Goal: Transaction & Acquisition: Obtain resource

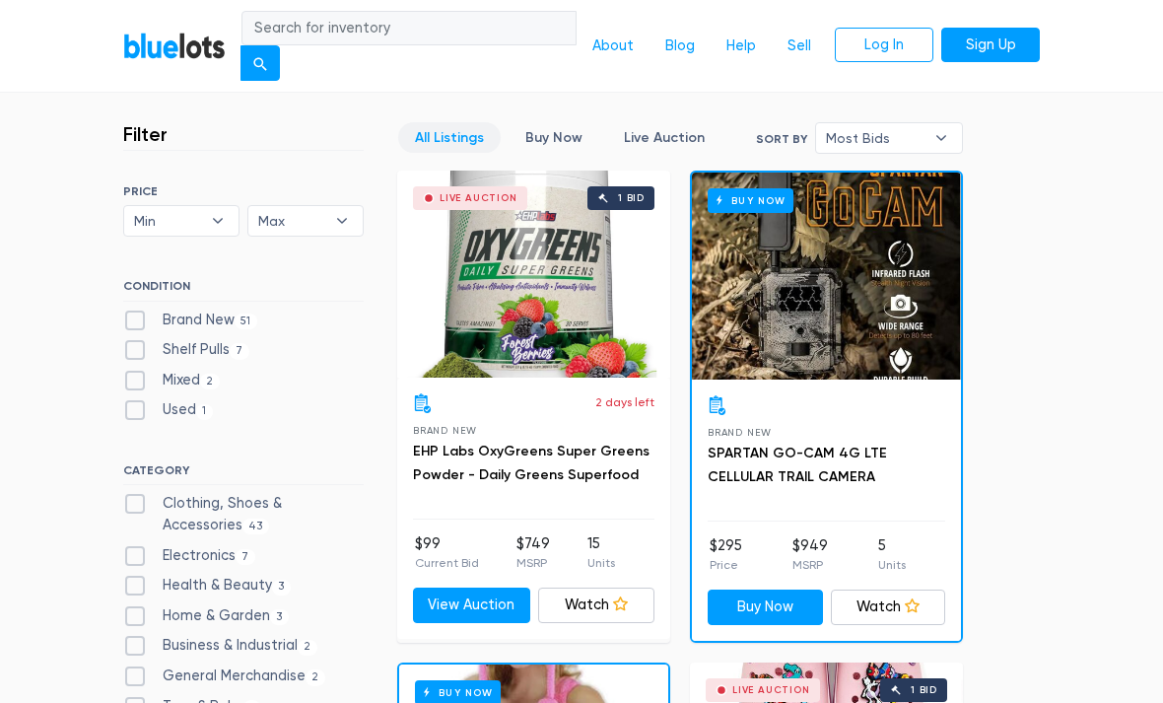
scroll to position [464, 0]
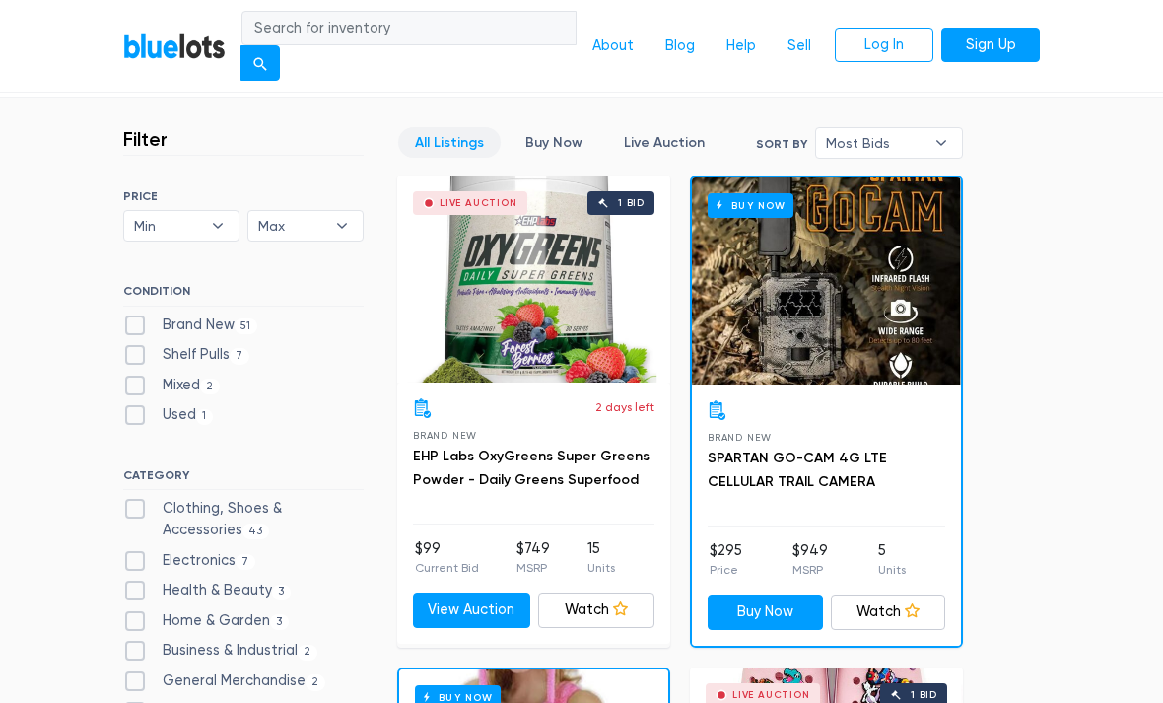
click at [132, 554] on label "Electronics 7" at bounding box center [189, 561] width 132 height 22
click at [132, 554] on input "Electronics 7" at bounding box center [129, 556] width 13 height 13
checkbox input "true"
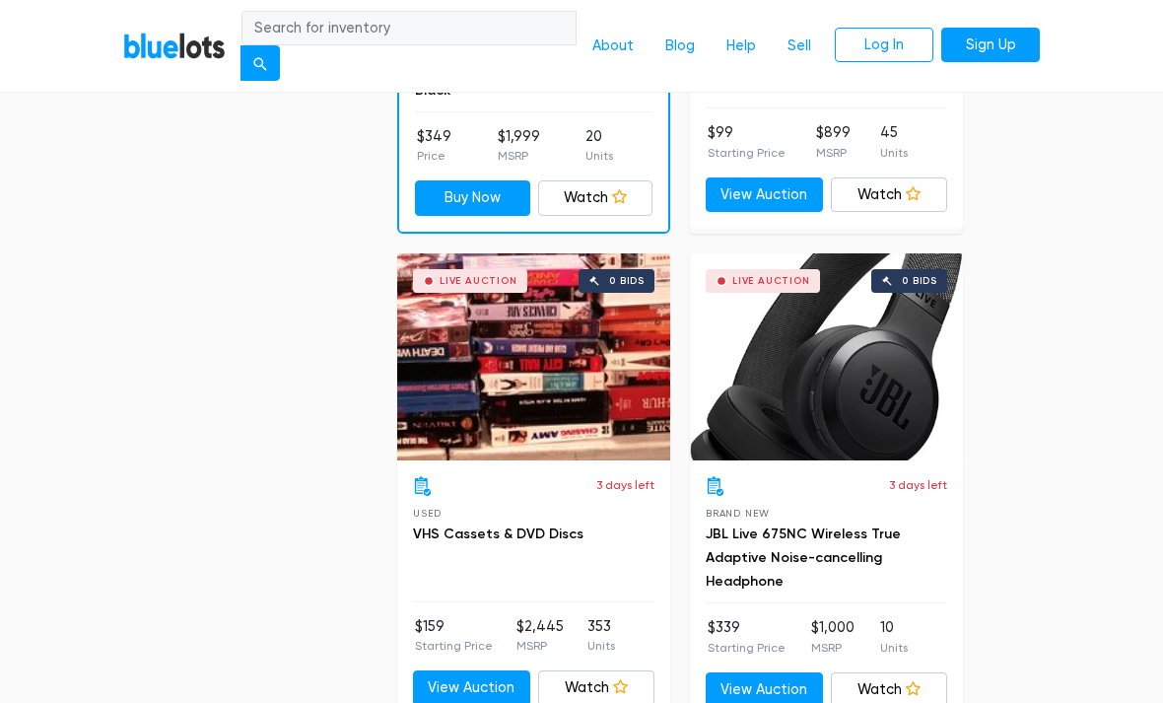
scroll to position [1863, 0]
click at [788, 672] on link "View Auction" at bounding box center [763, 689] width 117 height 35
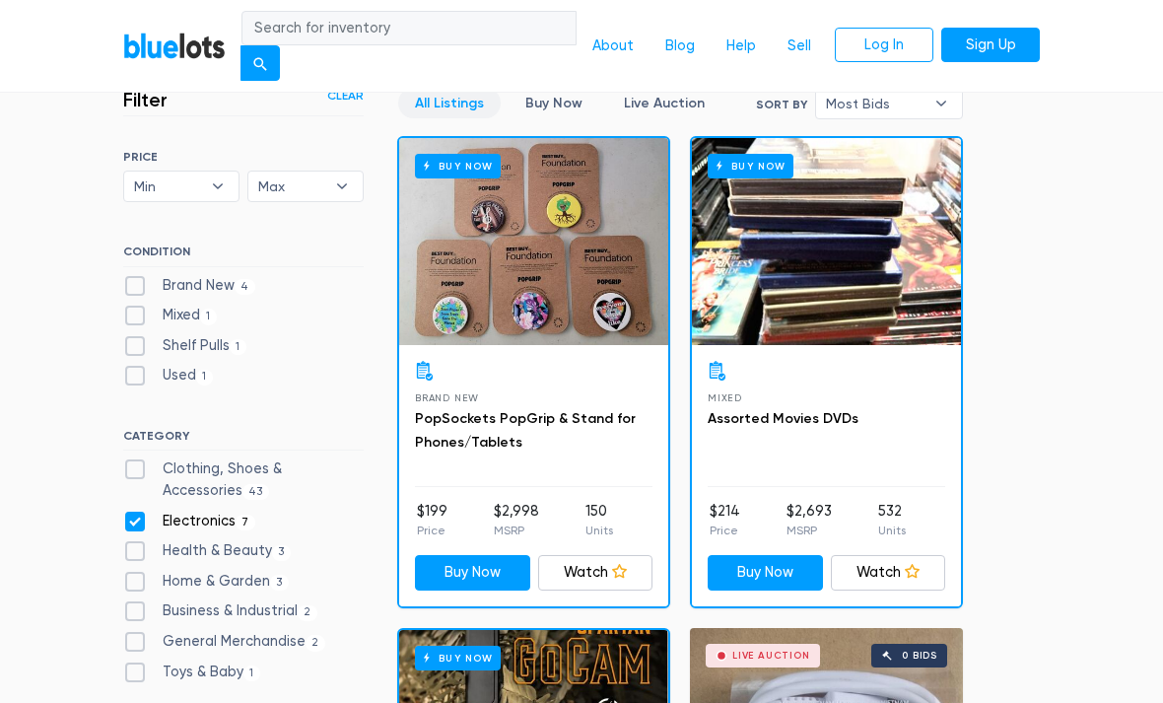
scroll to position [503, 0]
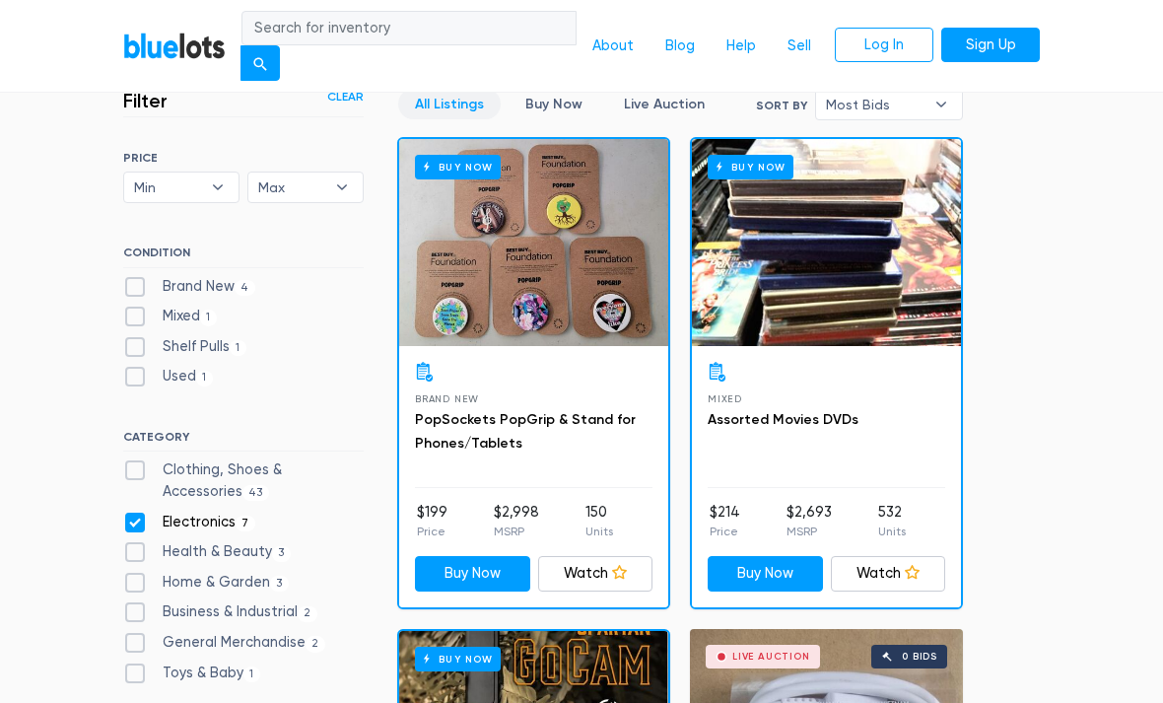
click at [141, 521] on label "Electronics 7" at bounding box center [189, 522] width 132 height 22
click at [136, 521] on input "Electronics 7" at bounding box center [129, 517] width 13 height 13
checkbox input "false"
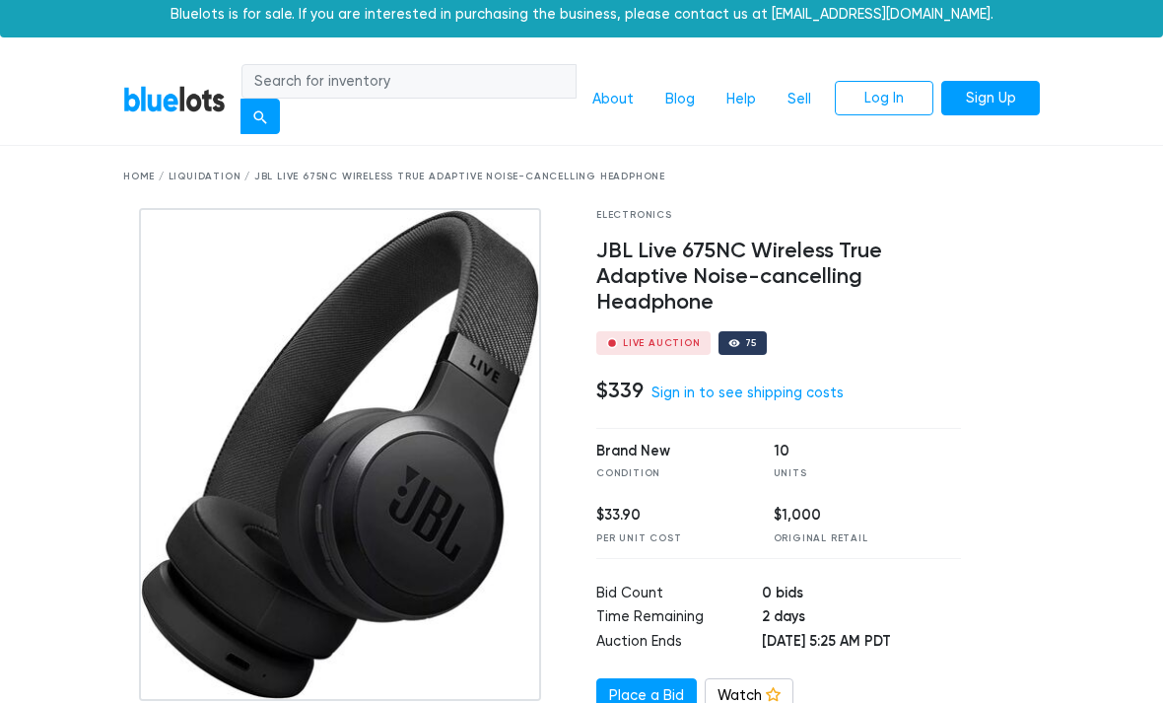
scroll to position [7, 0]
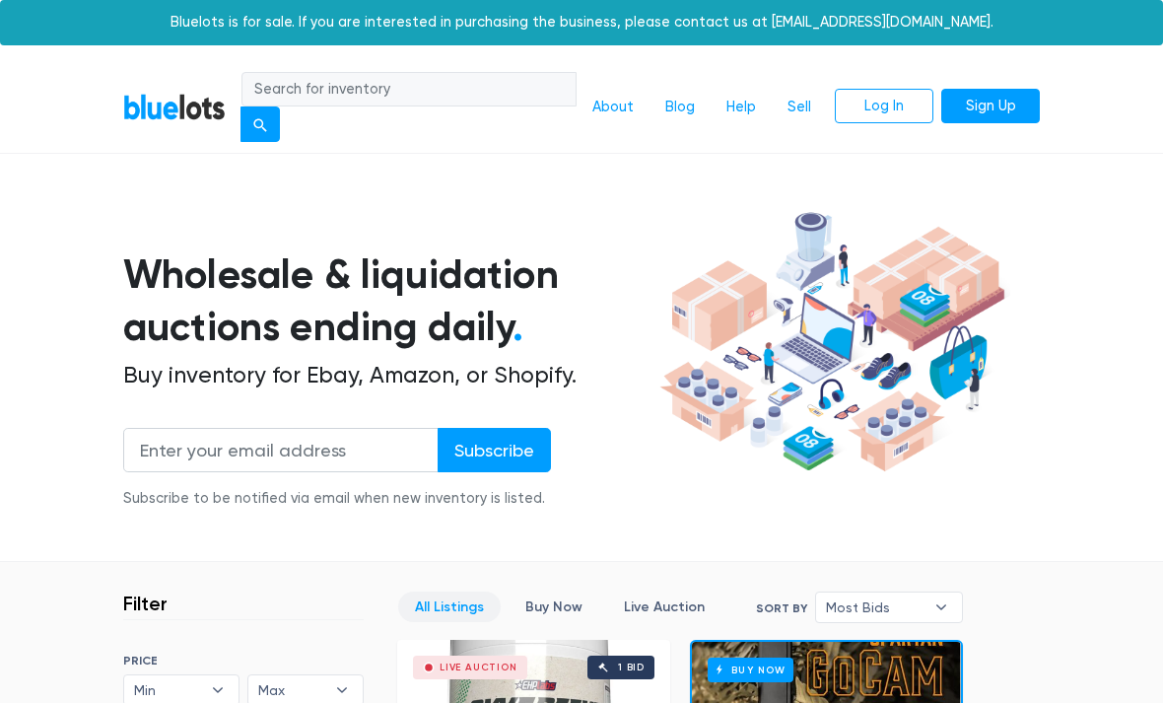
scroll to position [506, 0]
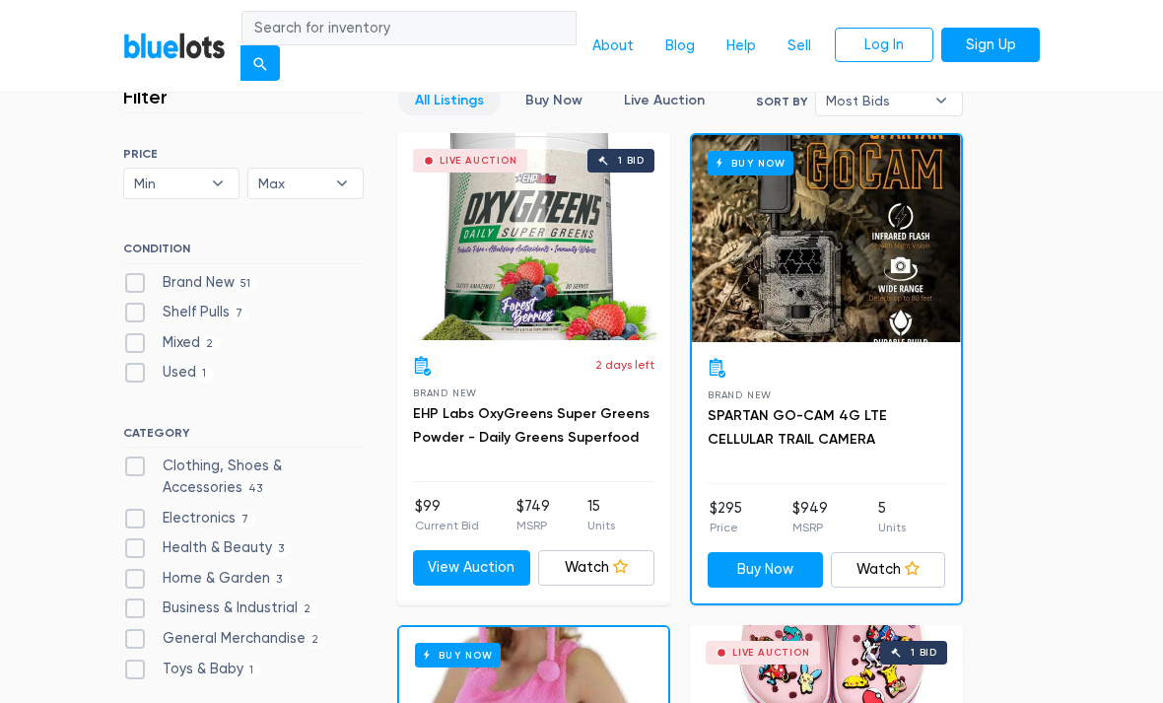
click at [174, 455] on label "Clothing, Shoes & Accessories 43" at bounding box center [243, 476] width 240 height 42
click at [136, 455] on Accessories"] "Clothing, Shoes & Accessories 43" at bounding box center [129, 461] width 13 height 13
click at [131, 469] on label "Clothing, Shoes & Accessories 43" at bounding box center [243, 476] width 240 height 42
click at [131, 468] on Accessories"] "Clothing, Shoes & Accessories 43" at bounding box center [129, 461] width 13 height 13
click at [145, 455] on label "Clothing, Shoes & Accessories 43" at bounding box center [243, 476] width 240 height 42
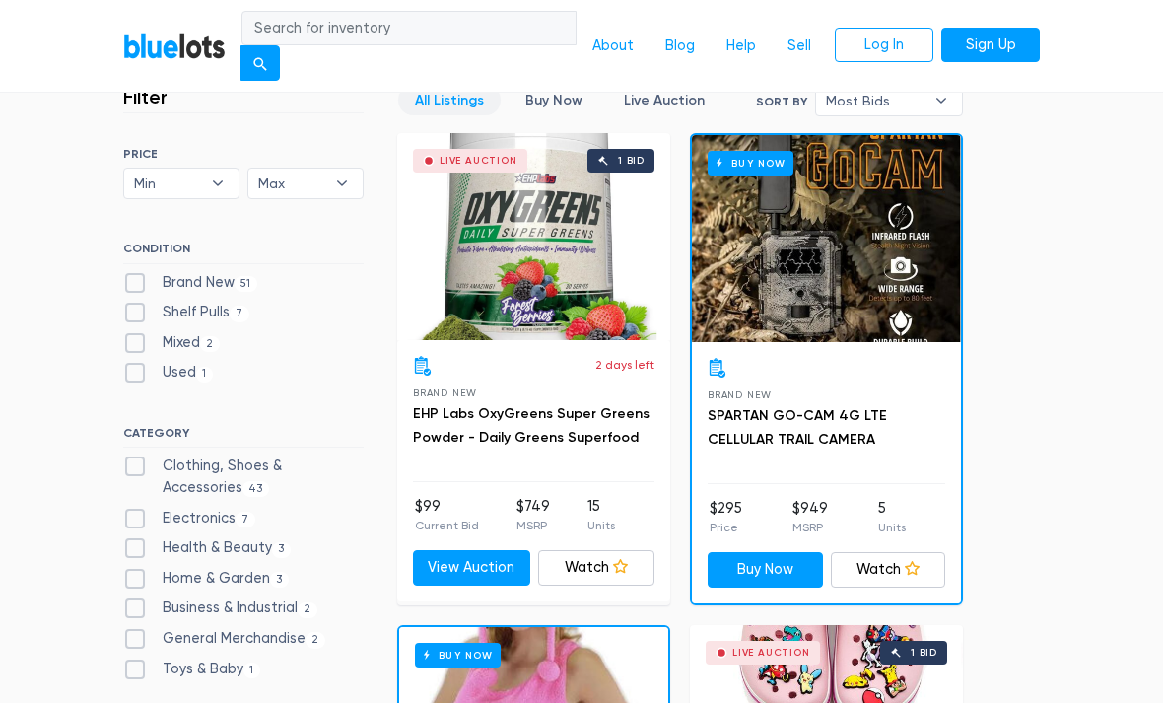
click at [136, 455] on Accessories"] "Clothing, Shoes & Accessories 43" at bounding box center [129, 461] width 13 height 13
checkbox Accessories"] "true"
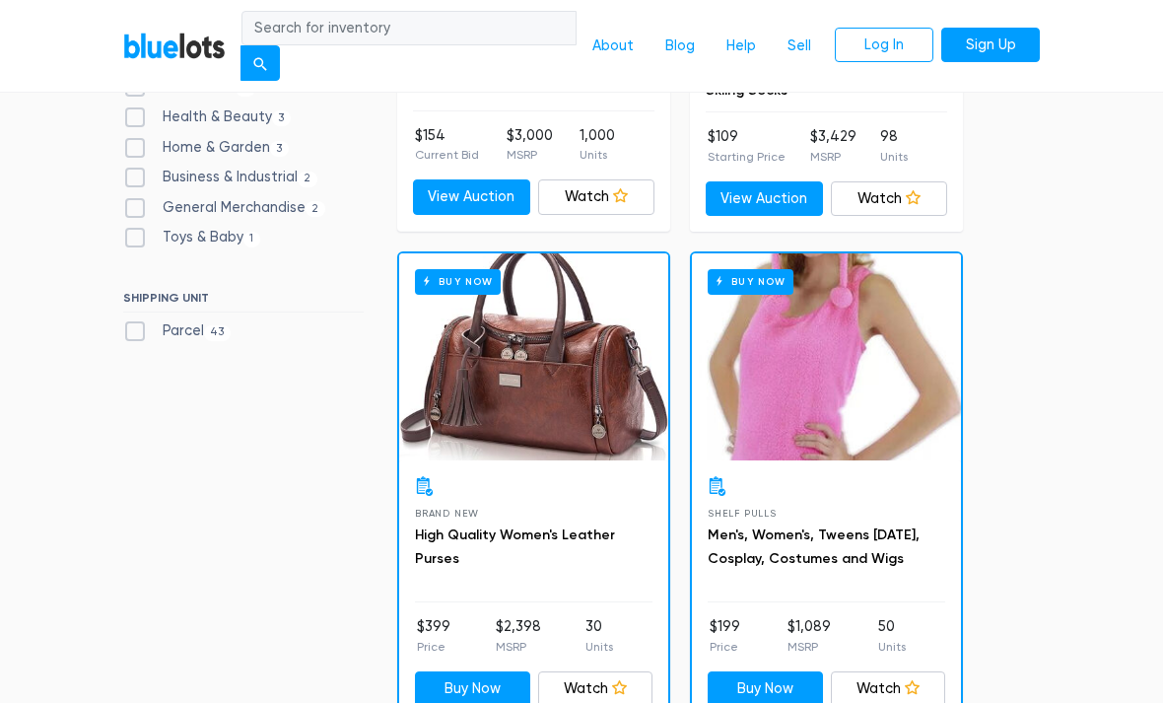
scroll to position [883, 0]
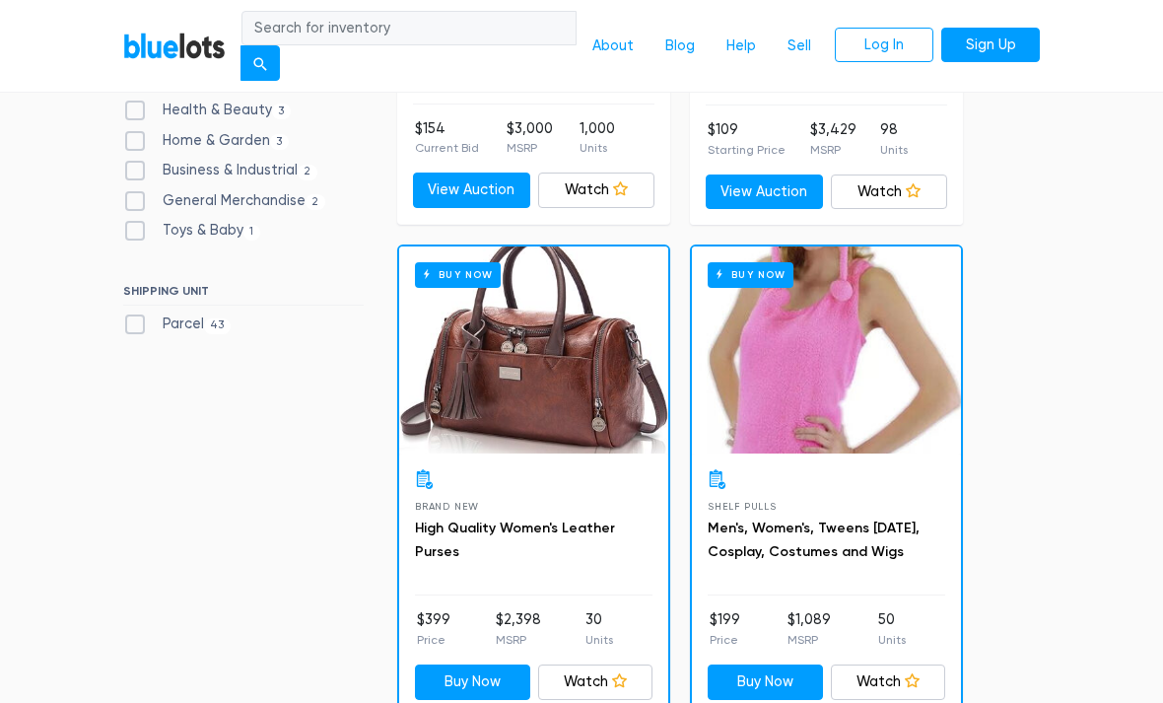
click at [610, 396] on div "Buy Now" at bounding box center [533, 350] width 269 height 207
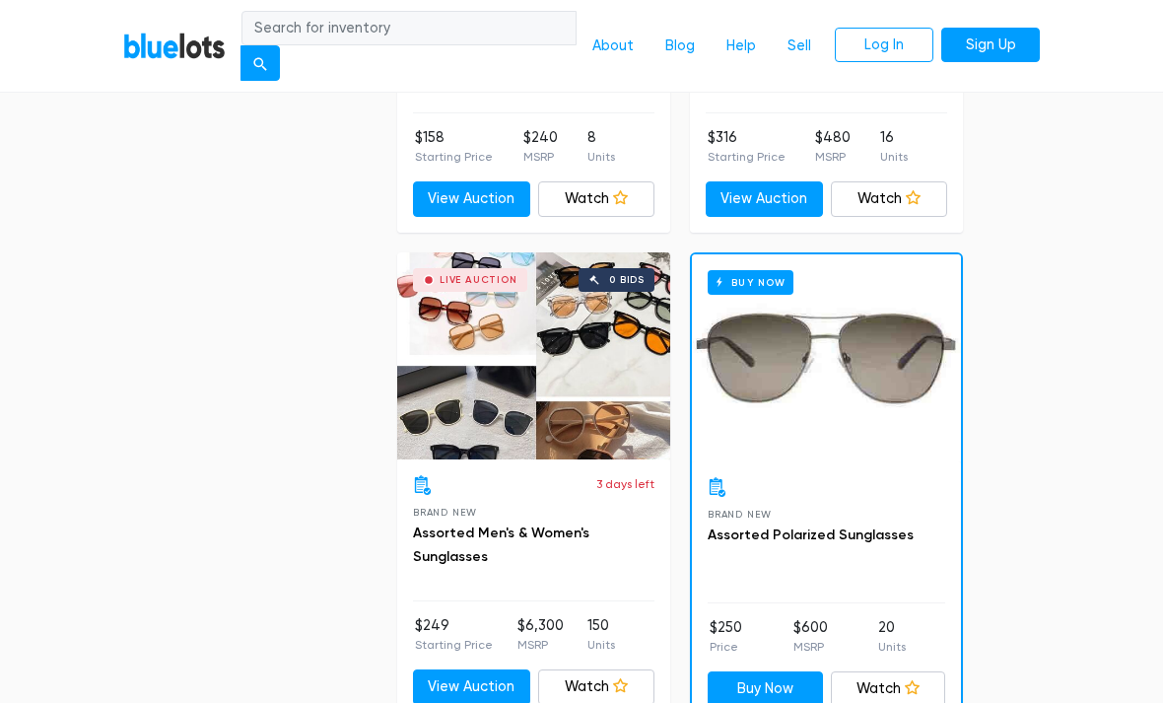
scroll to position [1862, 0]
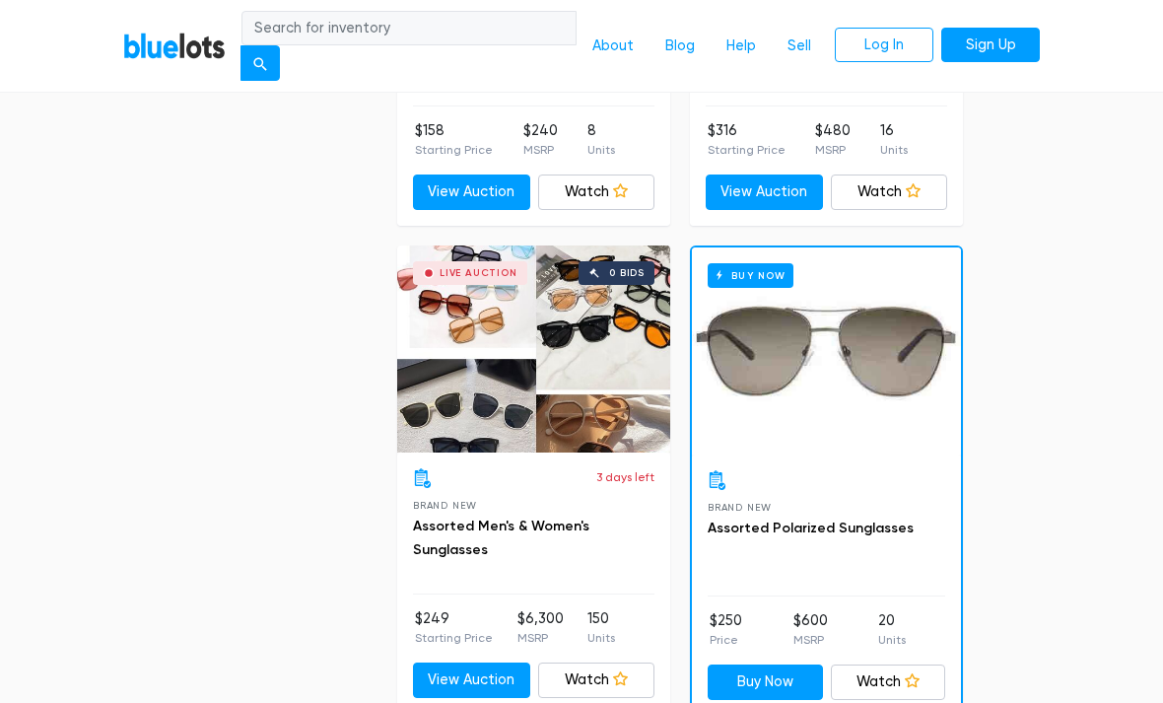
click at [590, 412] on div "Live Auction 0 bids" at bounding box center [533, 349] width 273 height 207
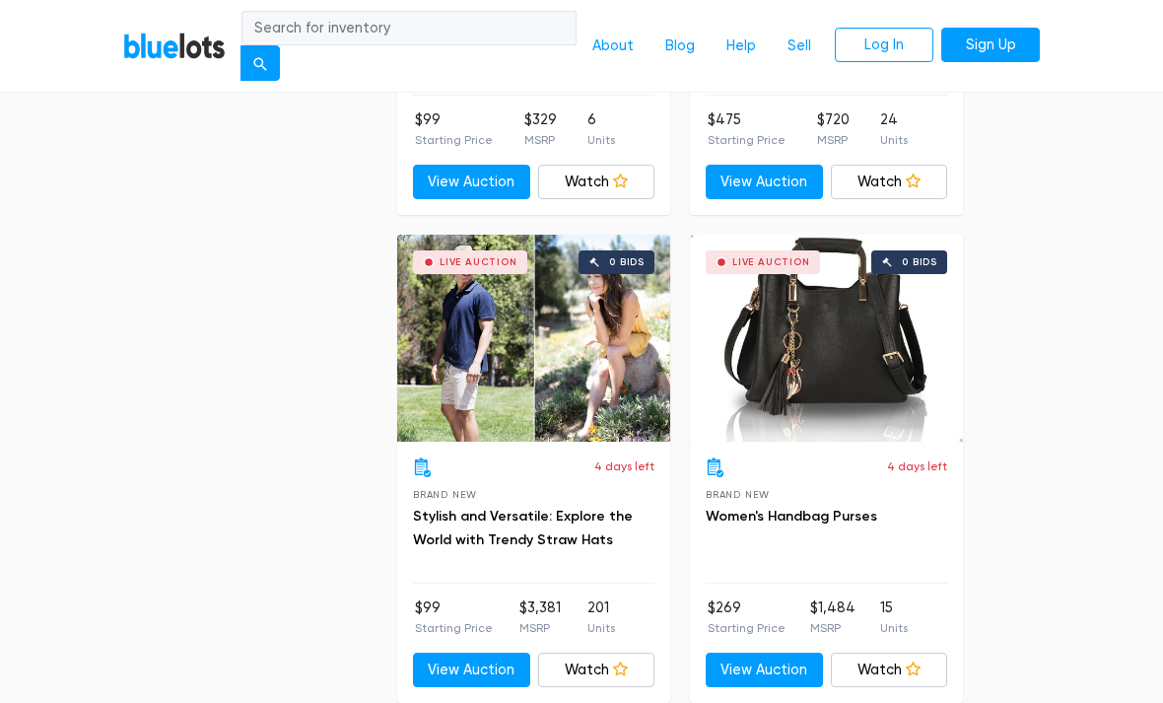
scroll to position [6281, 0]
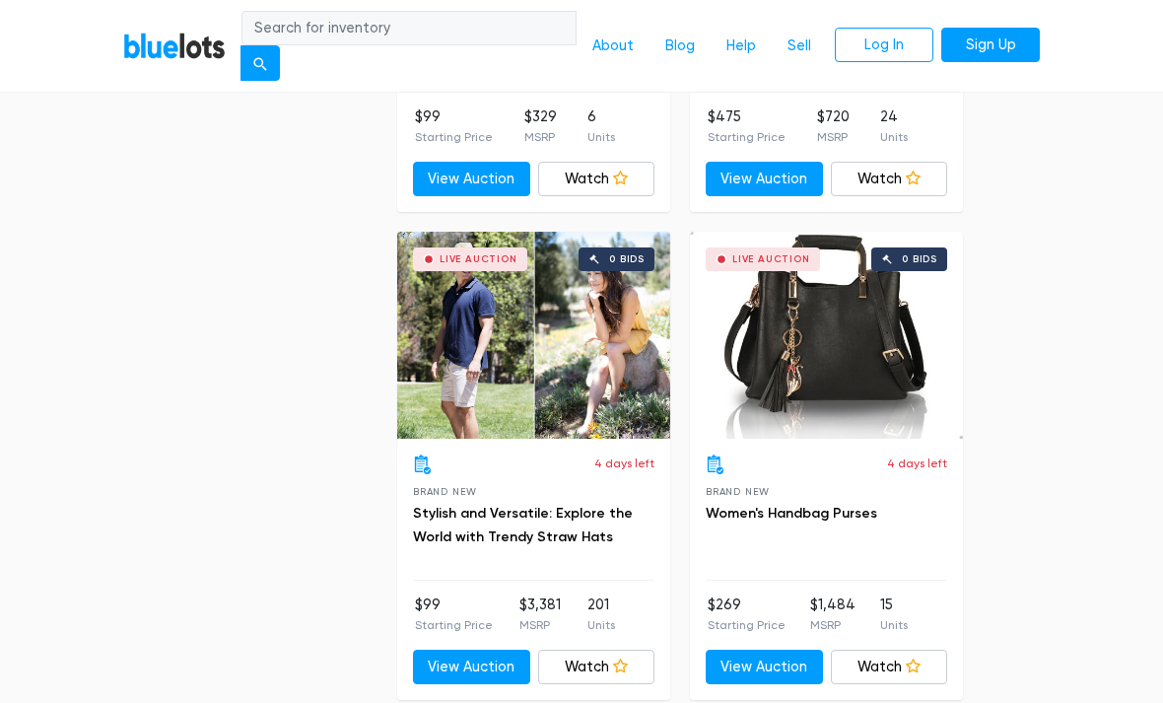
click at [848, 400] on div "Live Auction 0 bids" at bounding box center [826, 335] width 273 height 207
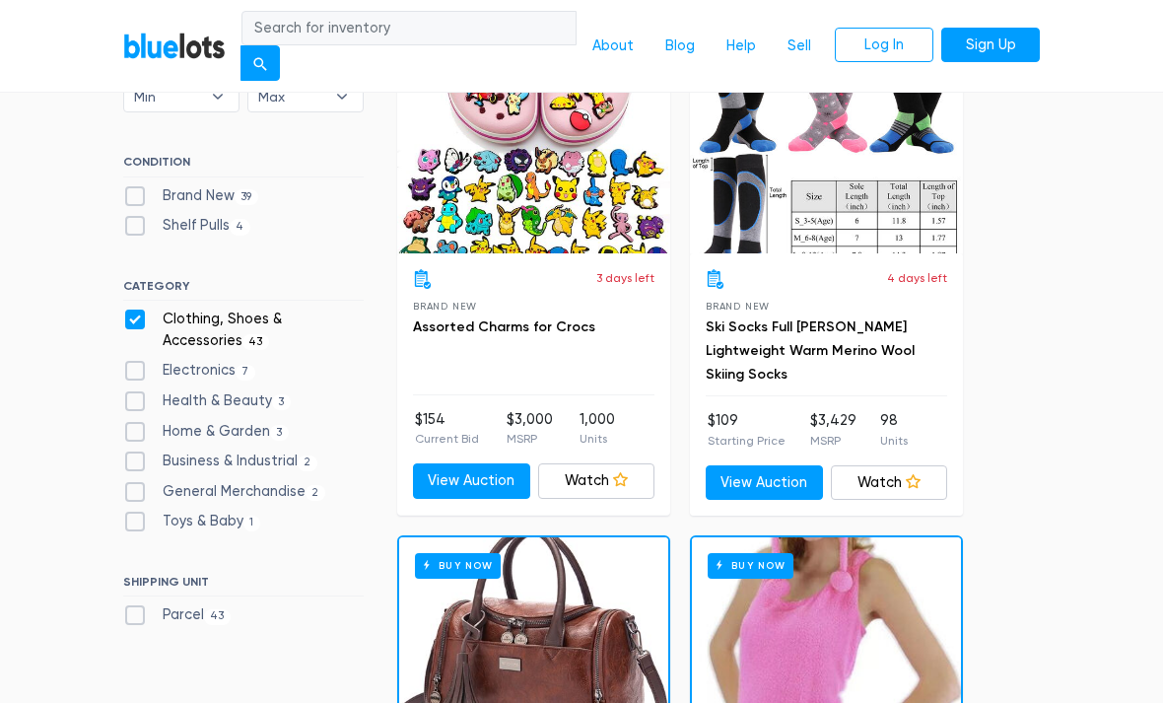
scroll to position [590, 0]
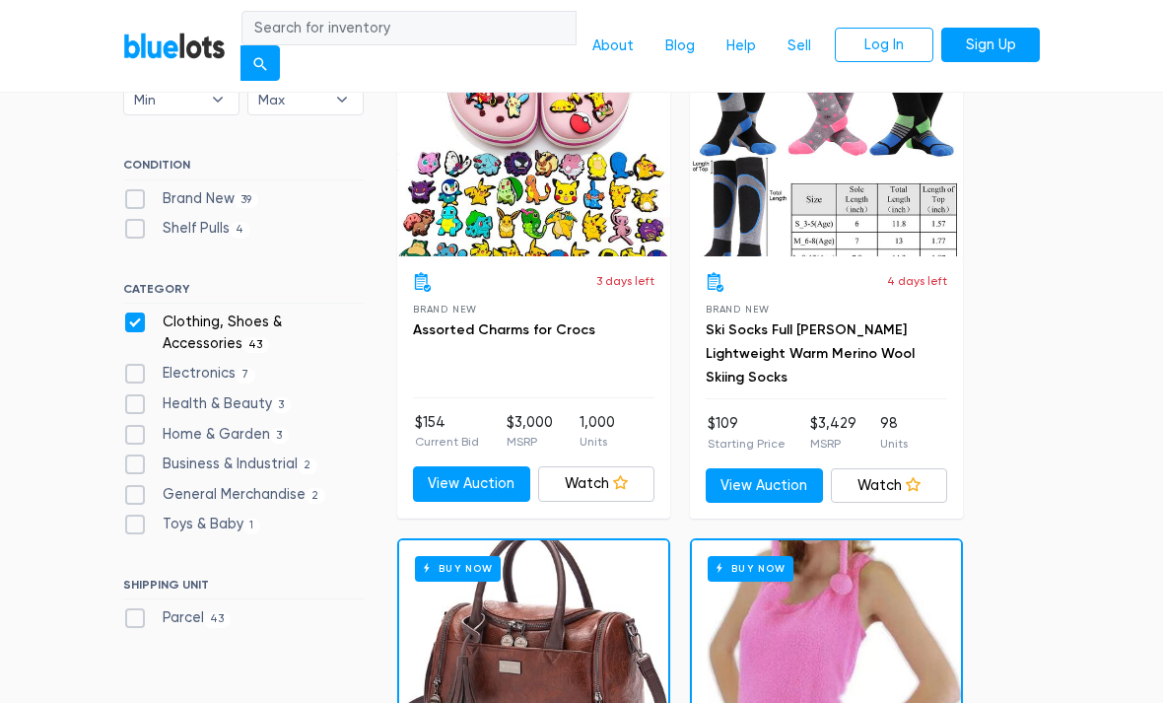
click at [143, 323] on label "Clothing, Shoes & Accessories 43" at bounding box center [243, 332] width 240 height 42
click at [136, 323] on Accessories"] "Clothing, Shoes & Accessories 43" at bounding box center [129, 317] width 13 height 13
checkbox Accessories"] "false"
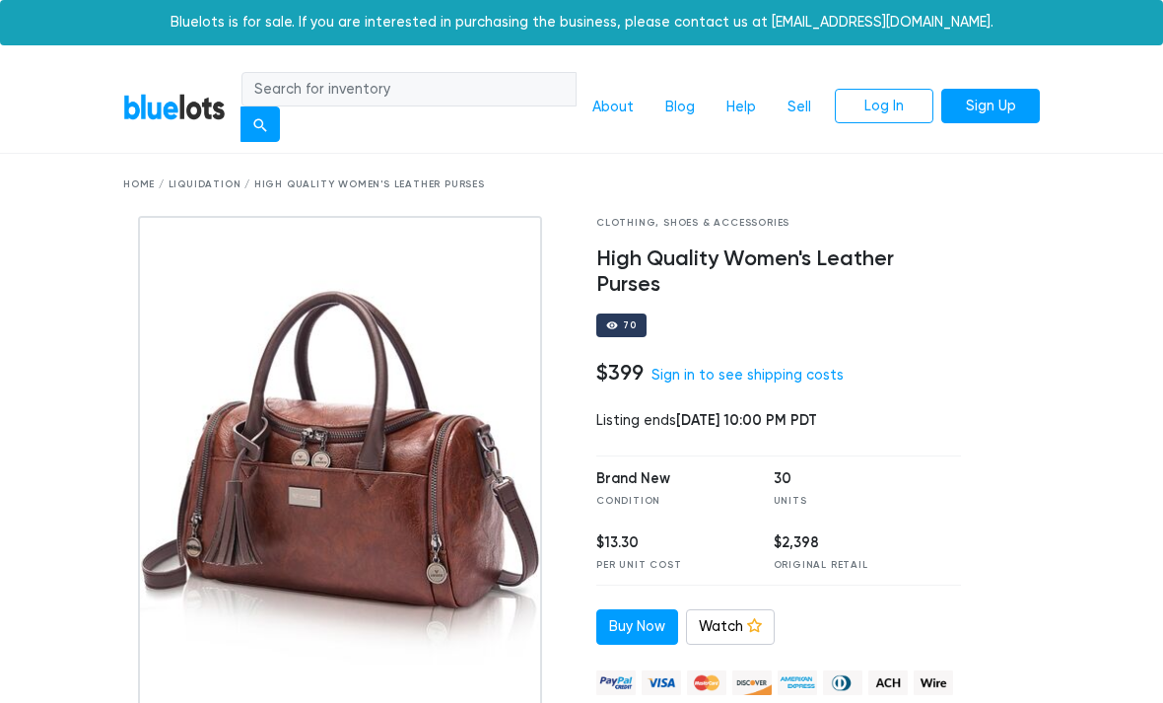
click at [375, 567] on img at bounding box center [340, 462] width 405 height 493
click at [1124, 39] on div "Bluelots is for sale. If you are interested in purchasing the business, please …" at bounding box center [581, 22] width 1163 height 45
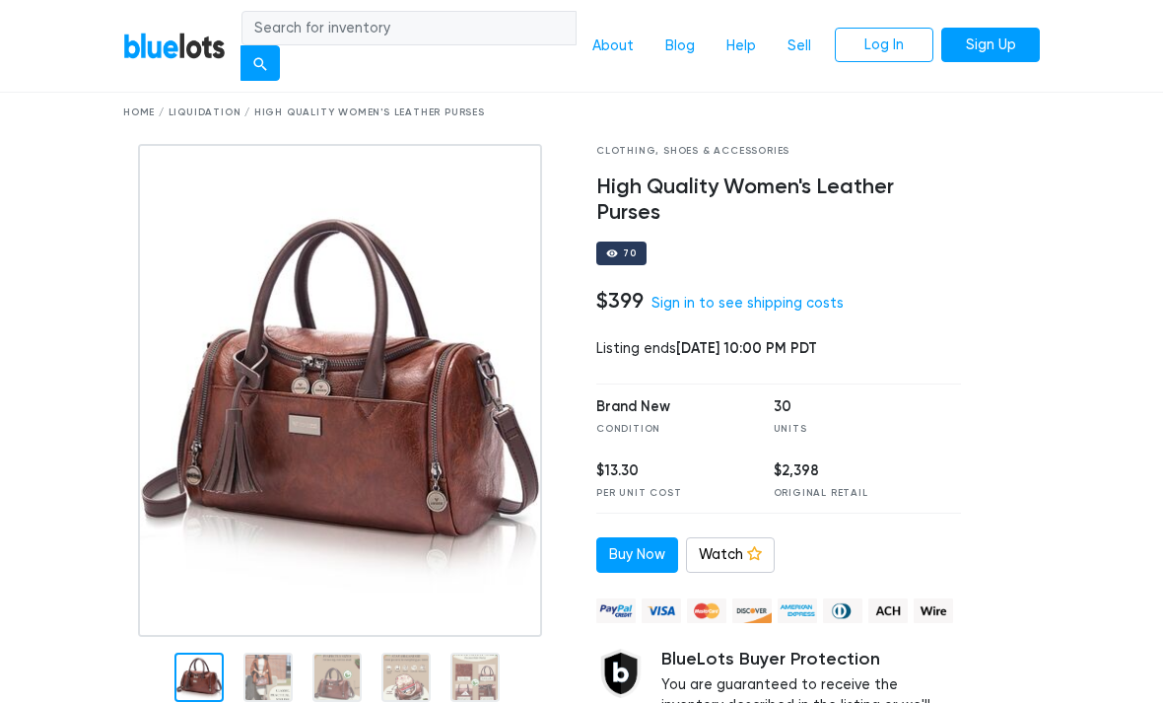
scroll to position [86, 0]
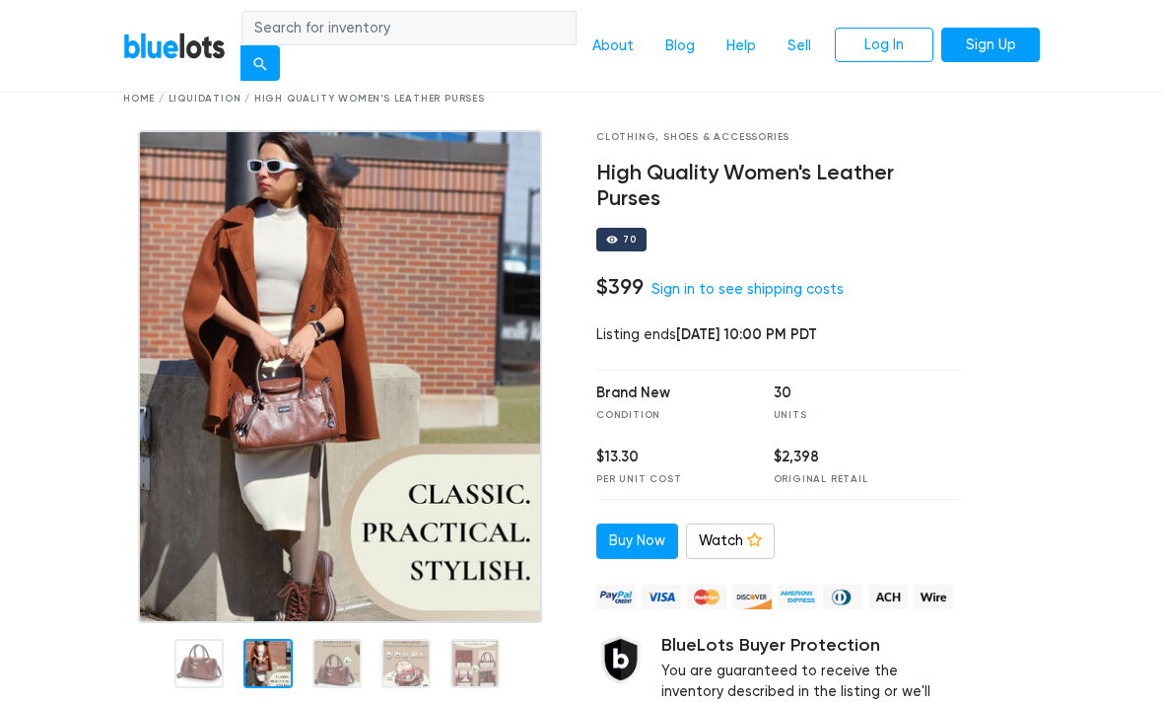
click at [262, 656] on div at bounding box center [267, 662] width 49 height 49
click at [1113, 38] on nav "BlueLots About Blog Help Sell Log In Sign Up" at bounding box center [581, 47] width 1163 height 94
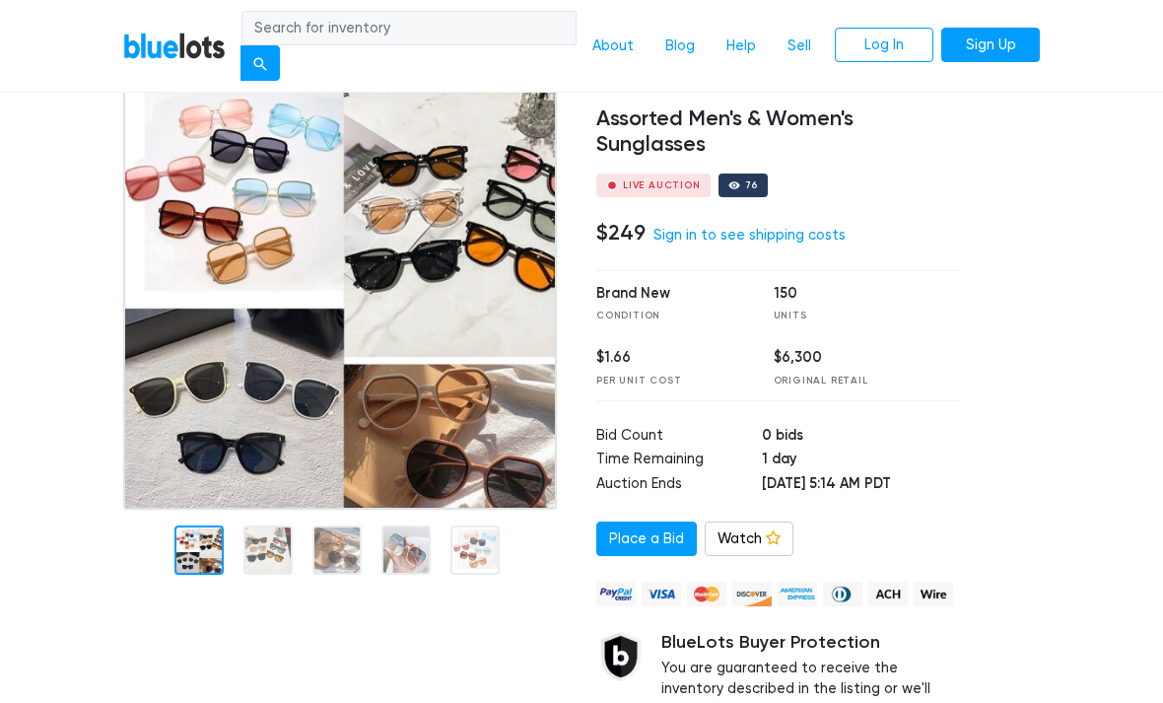
scroll to position [145, 0]
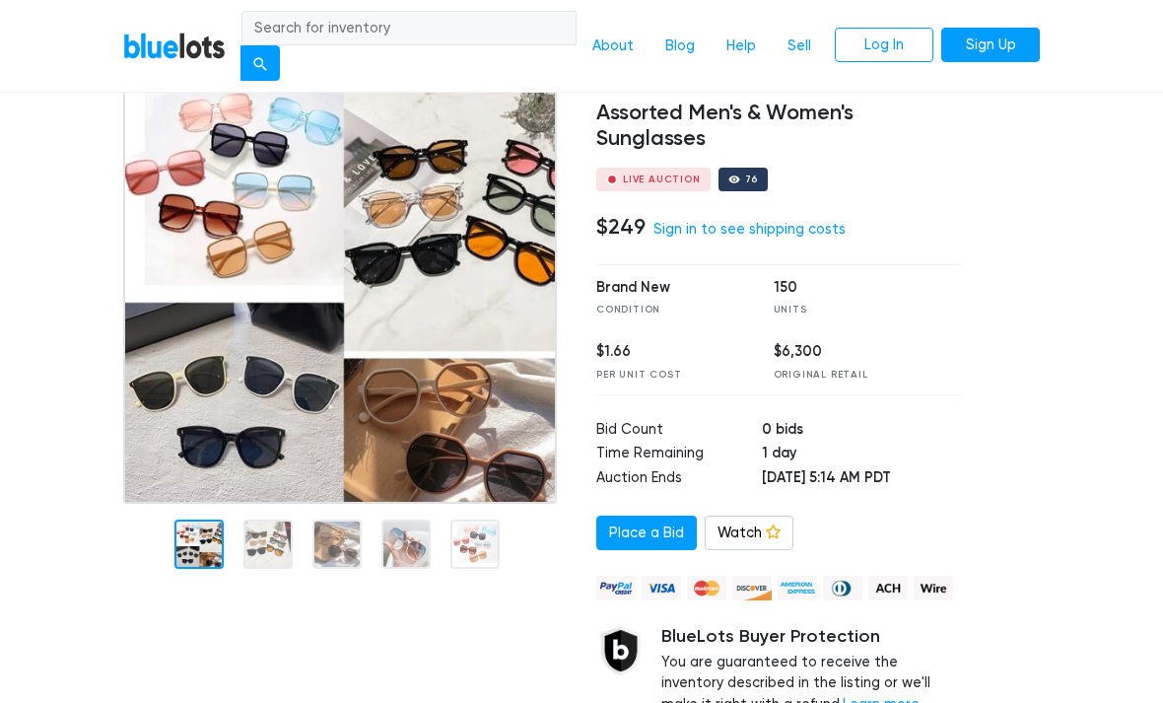
click at [235, 535] on div at bounding box center [344, 542] width 443 height 76
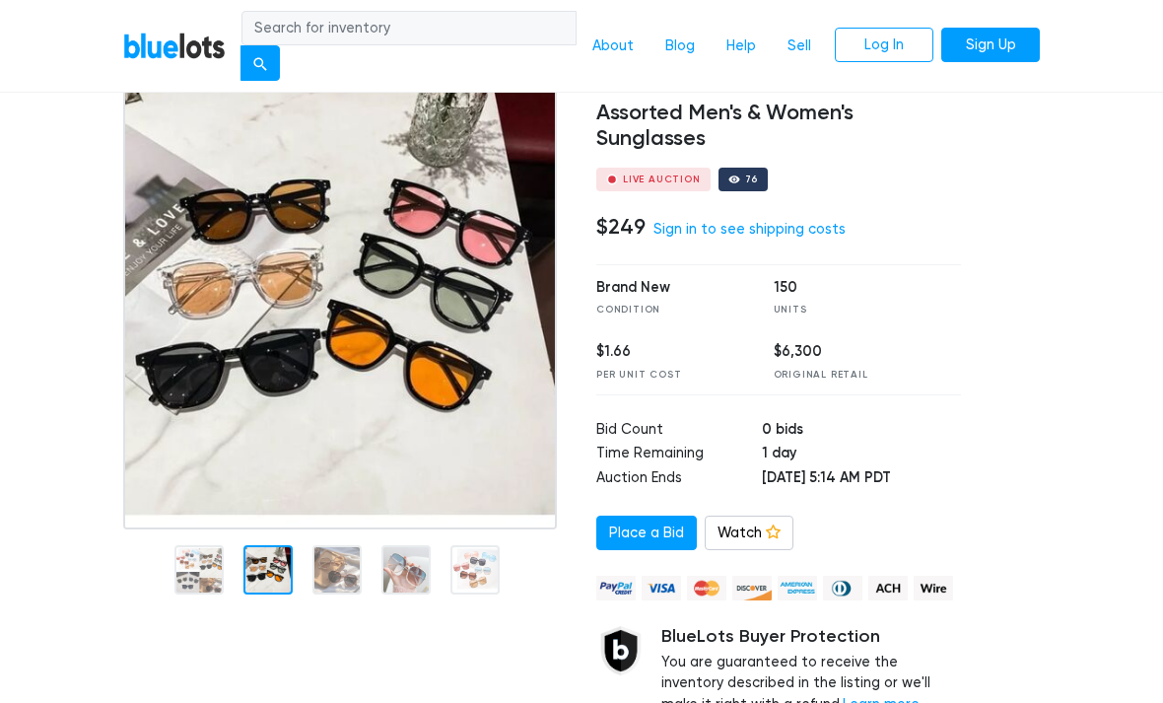
scroll to position [146, 0]
click at [274, 545] on div at bounding box center [267, 569] width 49 height 49
click at [1123, 41] on nav "BlueLots About Blog Help Sell Log In Sign Up" at bounding box center [581, 47] width 1163 height 94
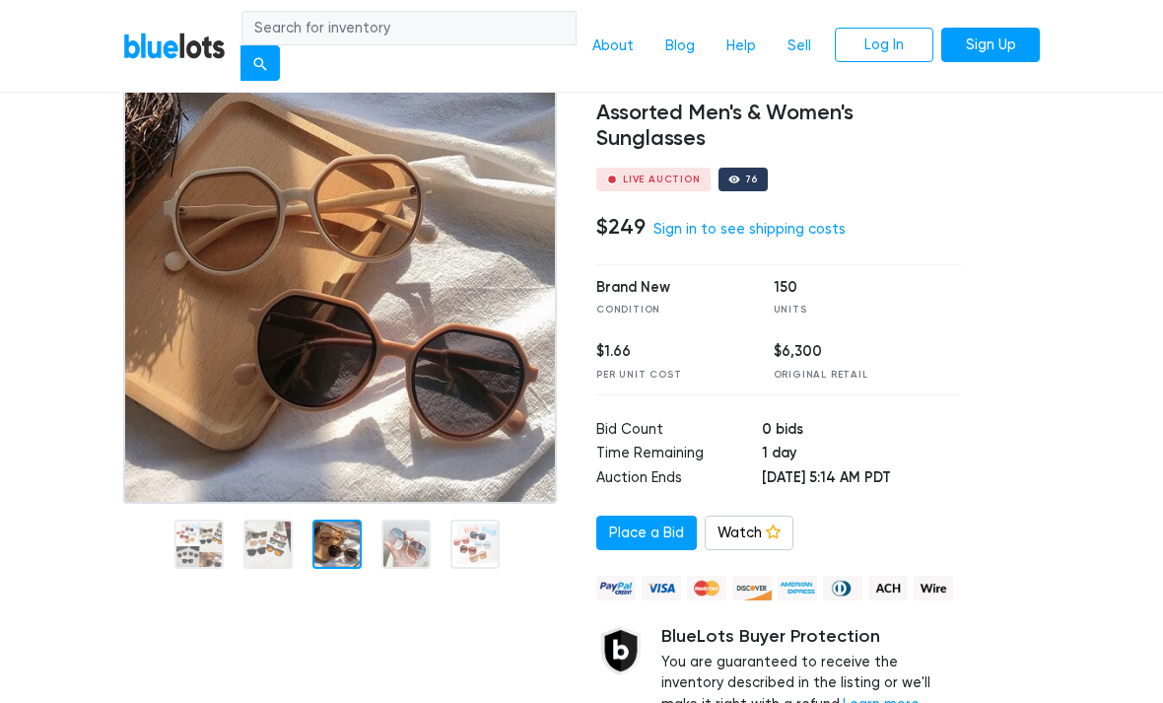
click at [360, 566] on div at bounding box center [336, 543] width 49 height 49
click at [1135, 44] on nav "BlueLots About Blog Help Sell Log In Sign Up" at bounding box center [581, 47] width 1163 height 94
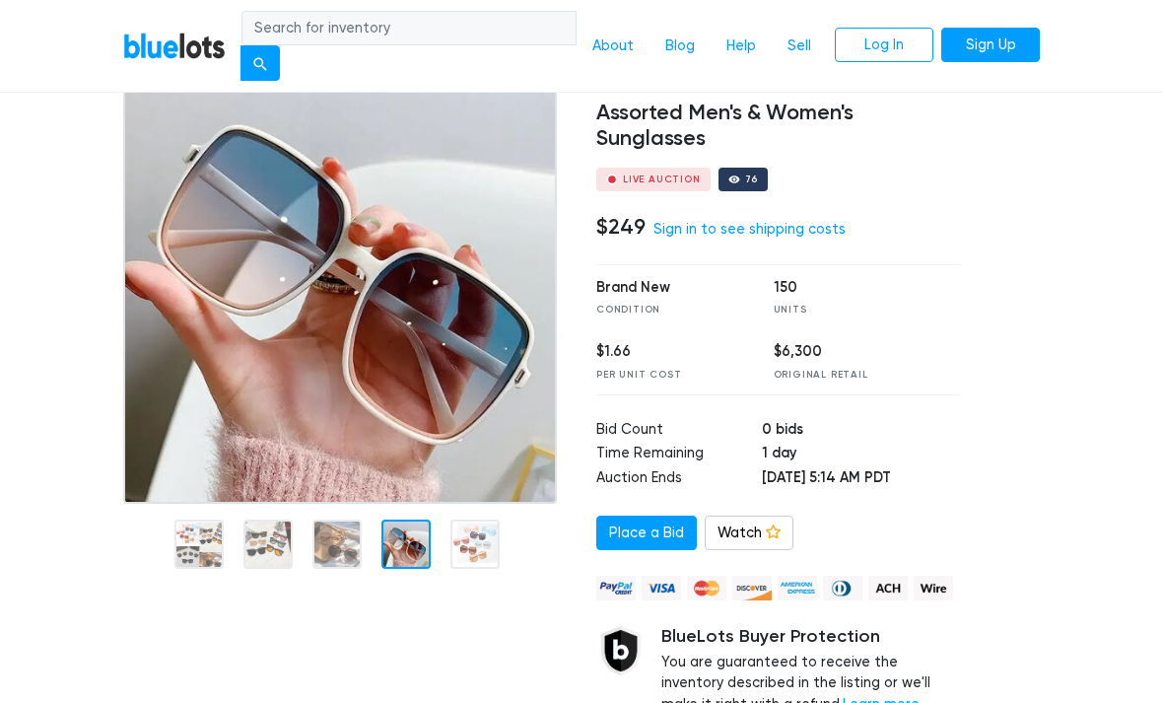
click at [389, 565] on div at bounding box center [405, 543] width 49 height 49
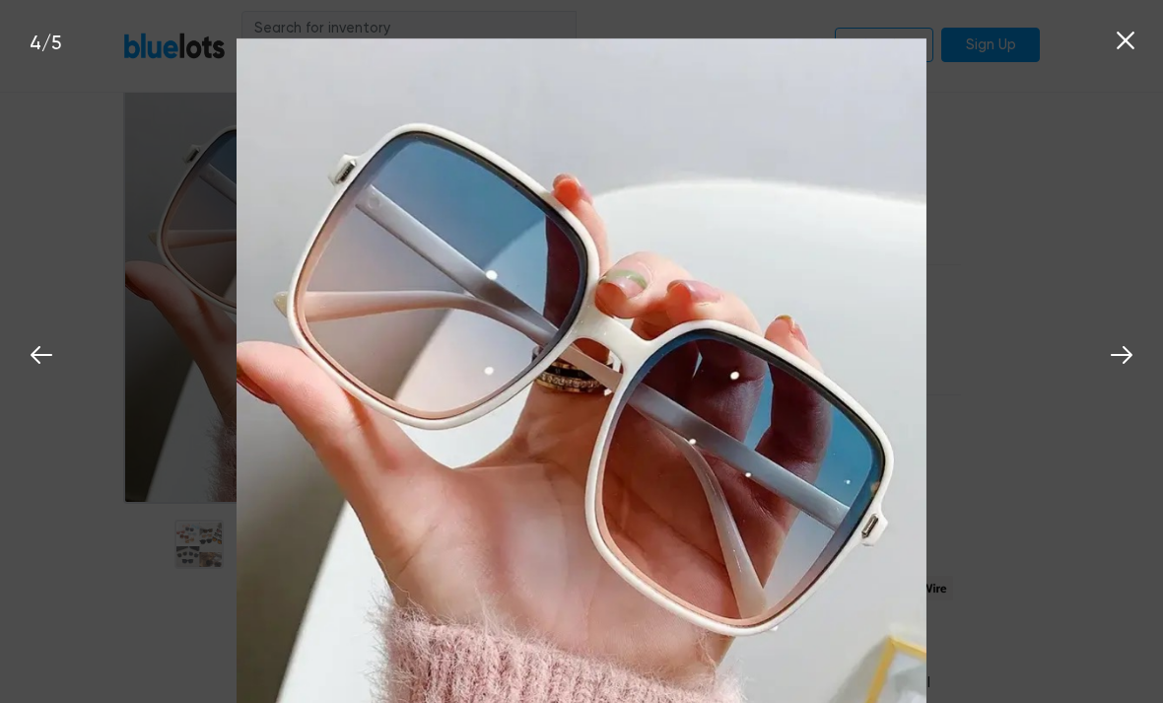
click at [1122, 42] on nav "BlueLots About Blog Help Sell Log In Sign Up" at bounding box center [581, 47] width 1163 height 94
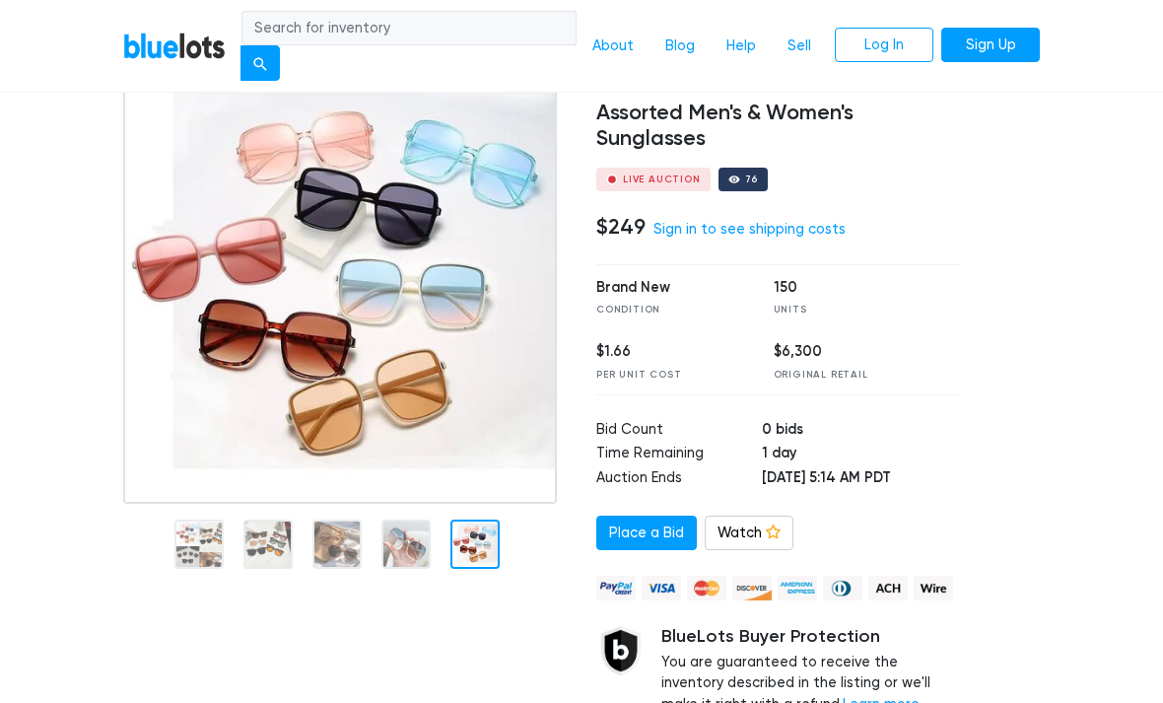
click at [463, 563] on div at bounding box center [474, 543] width 49 height 49
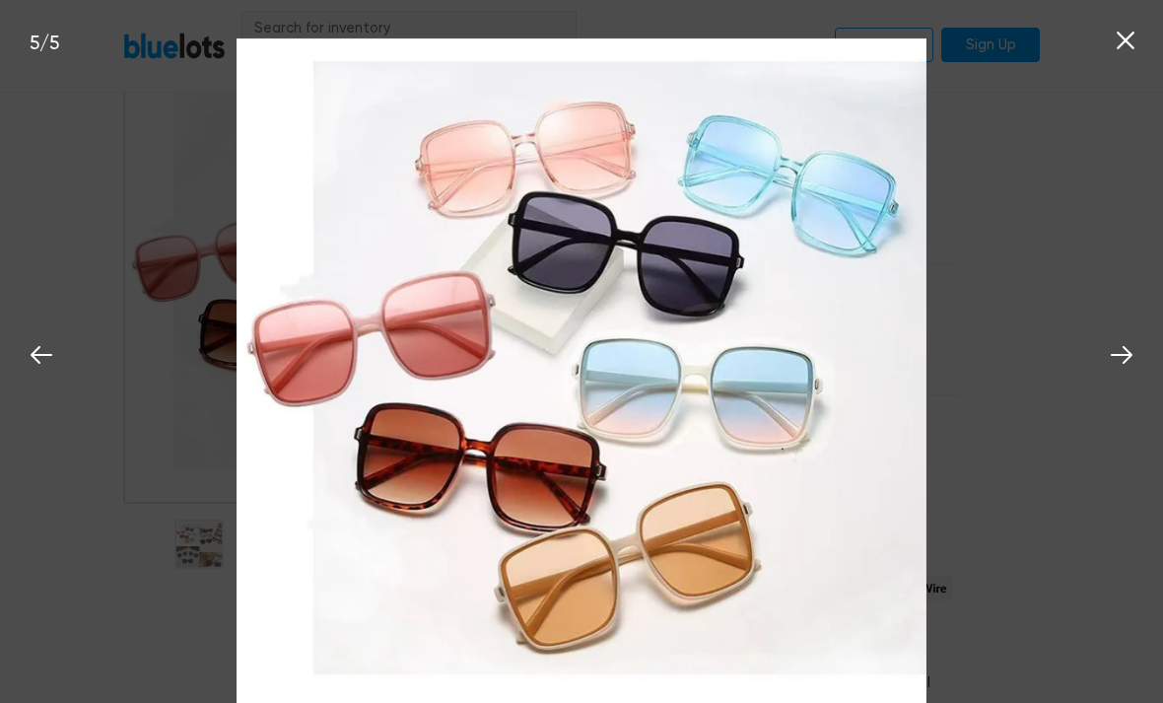
click at [1112, 60] on nav "BlueLots About Blog Help Sell Log In Sign Up" at bounding box center [581, 47] width 1163 height 94
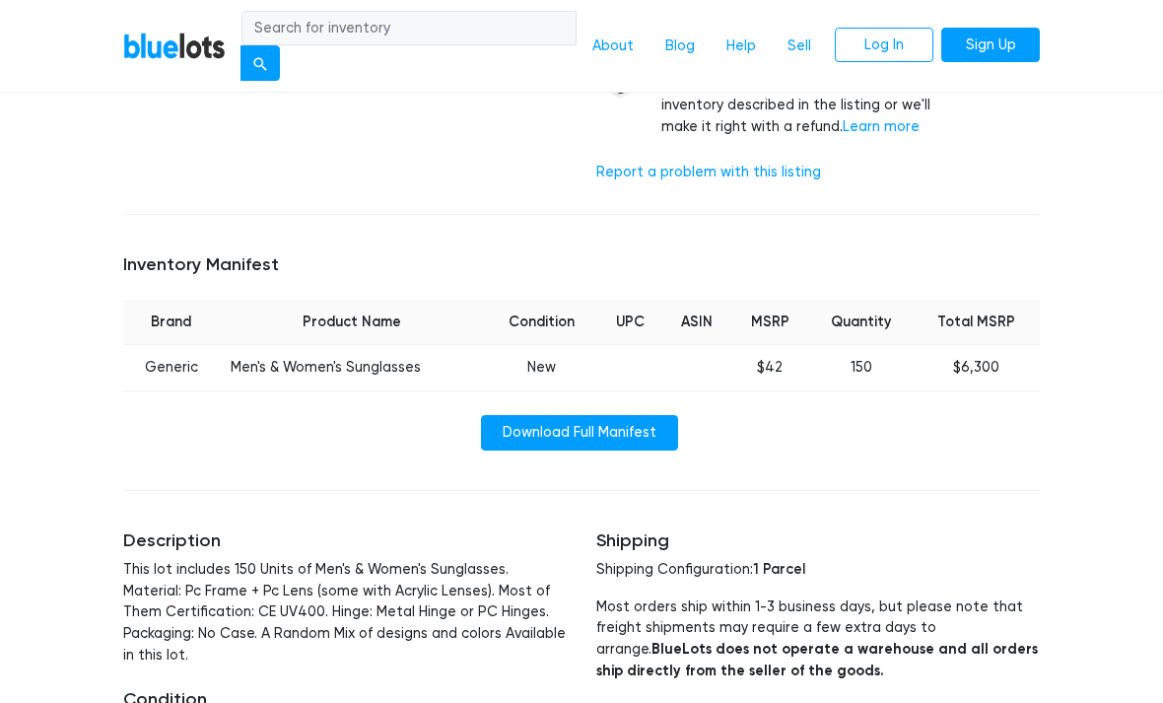
scroll to position [718, 0]
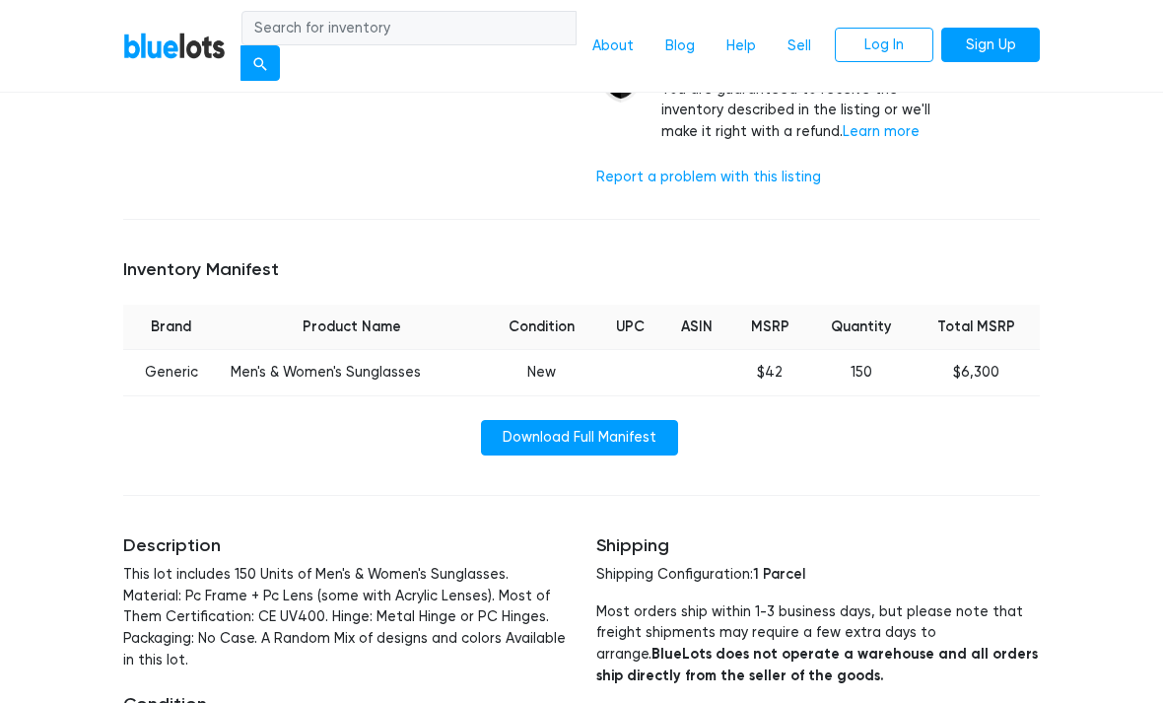
click at [637, 431] on link "Download Full Manifest" at bounding box center [579, 437] width 197 height 35
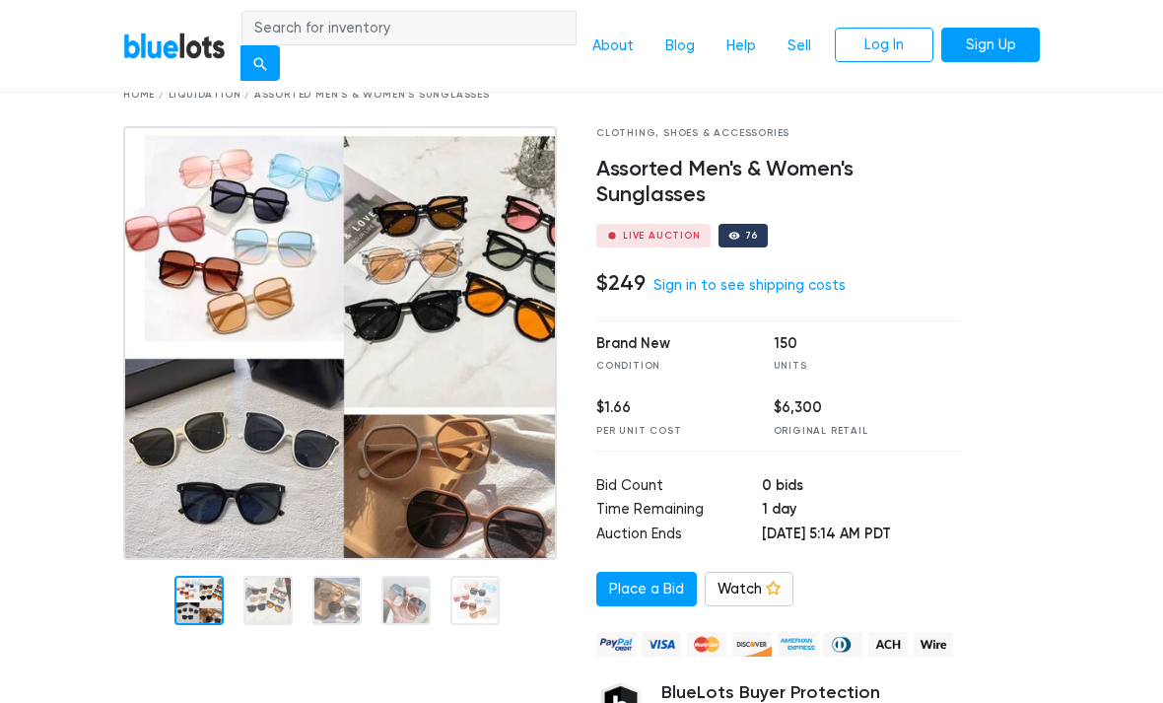
scroll to position [85, 0]
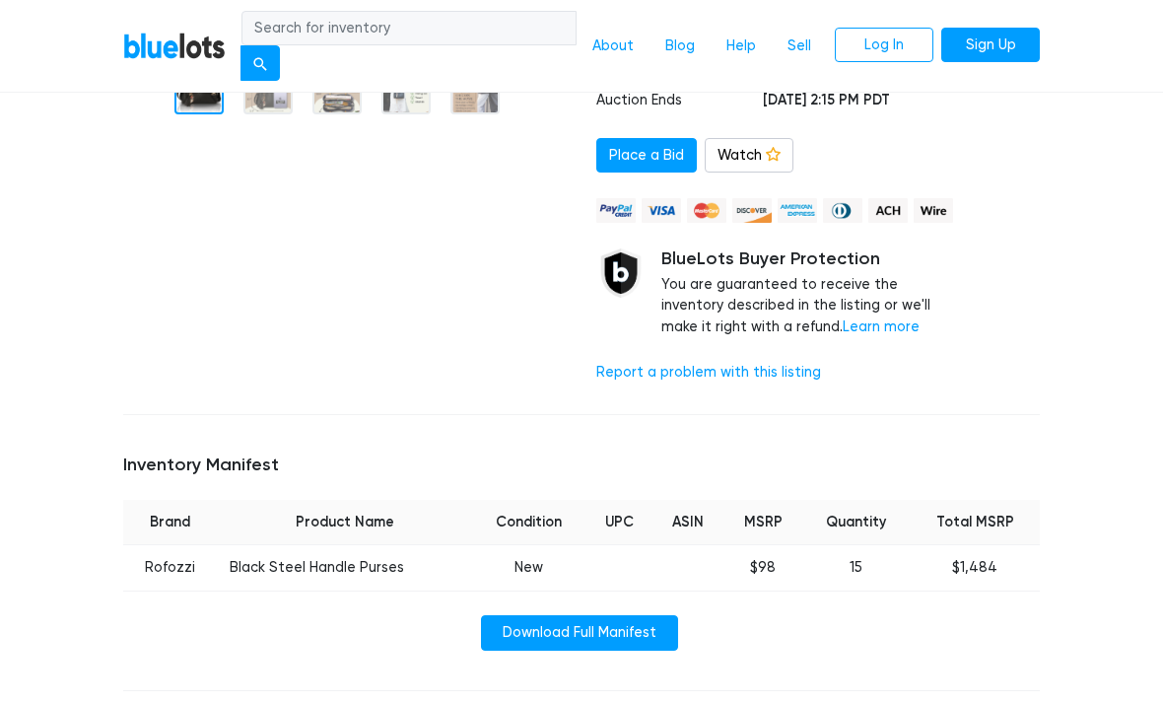
scroll to position [476, 0]
